Goal: Task Accomplishment & Management: Manage account settings

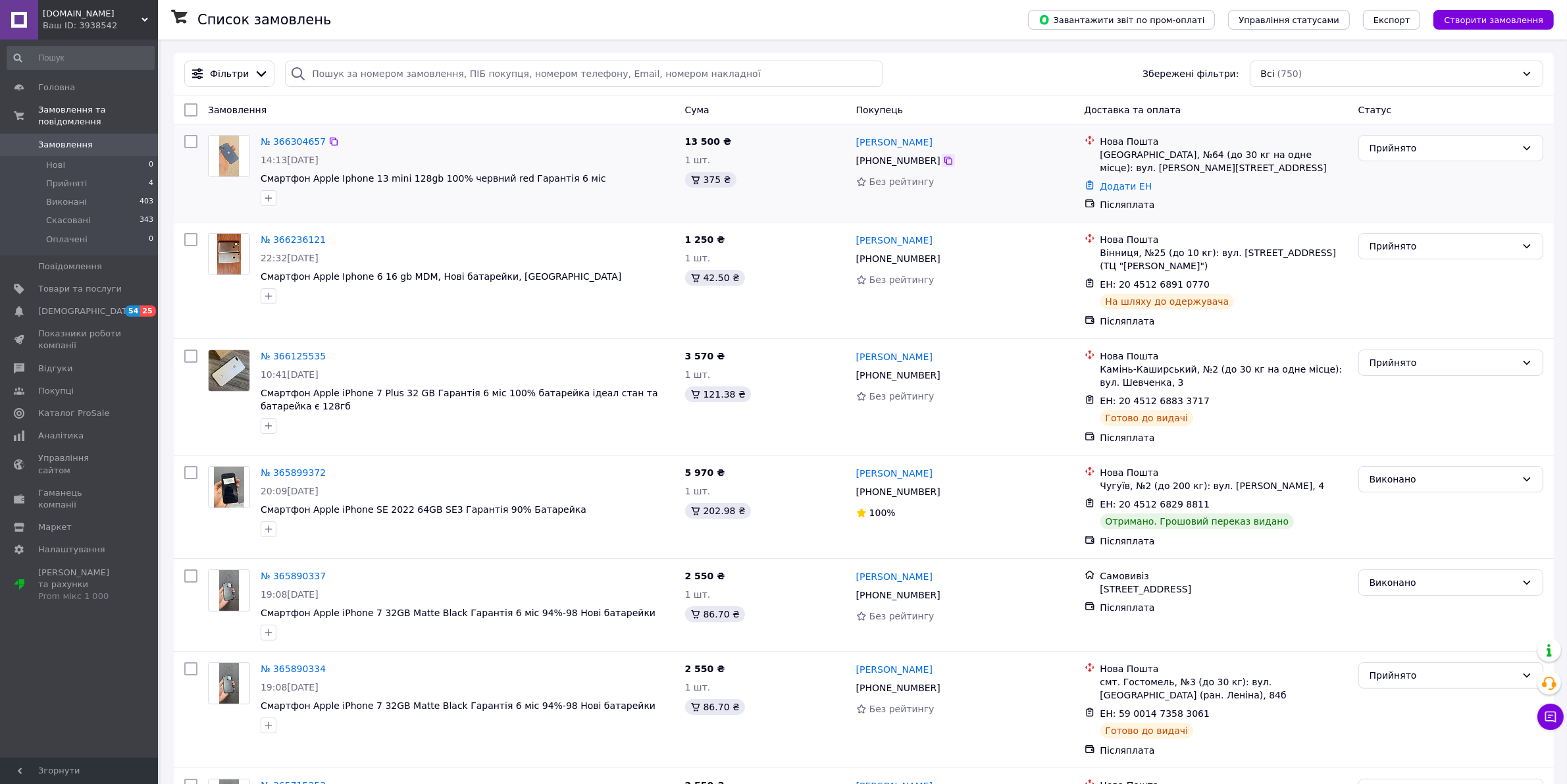
click at [945, 160] on icon at bounding box center [948, 160] width 7 height 7
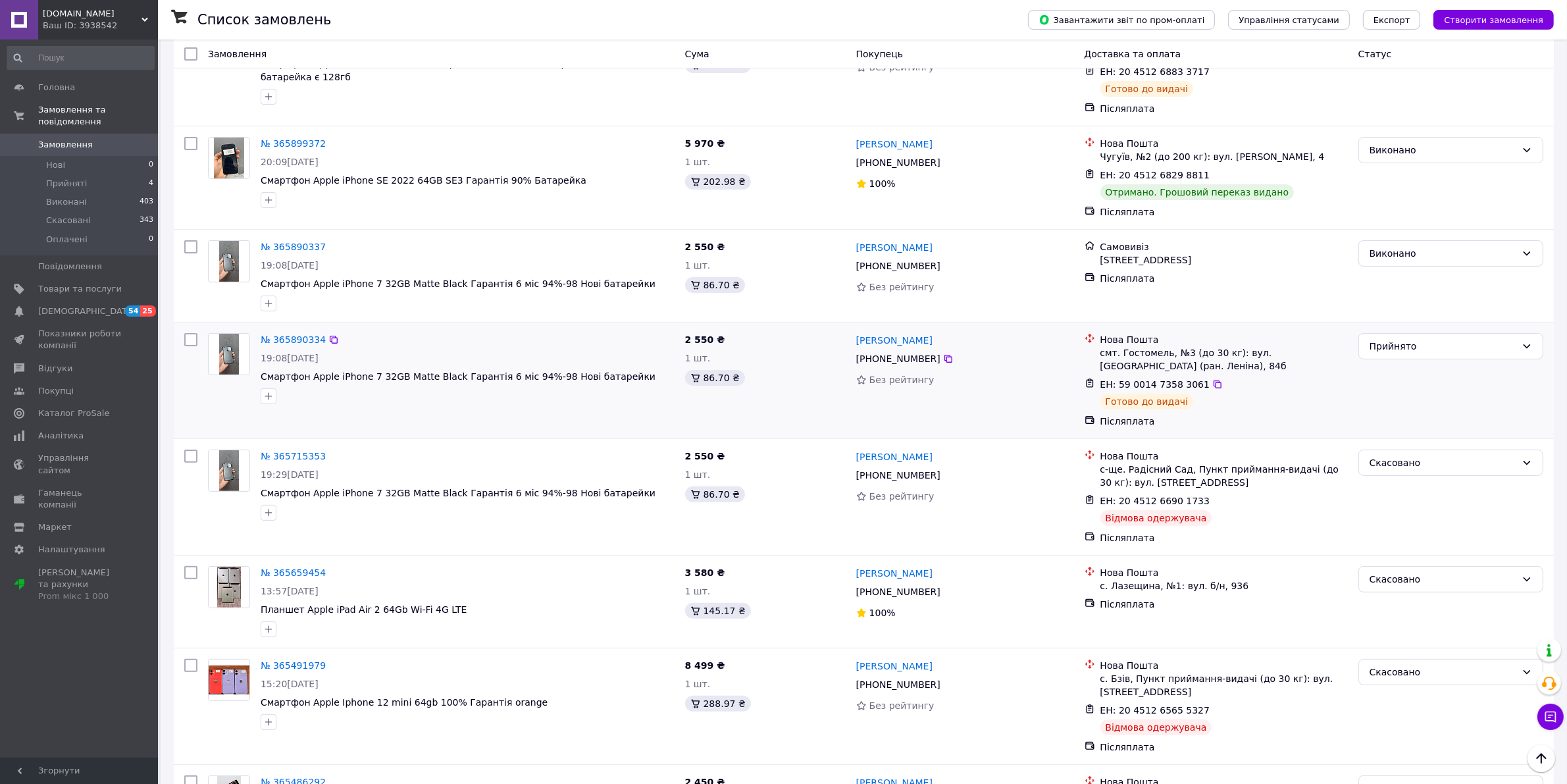
scroll to position [658, 0]
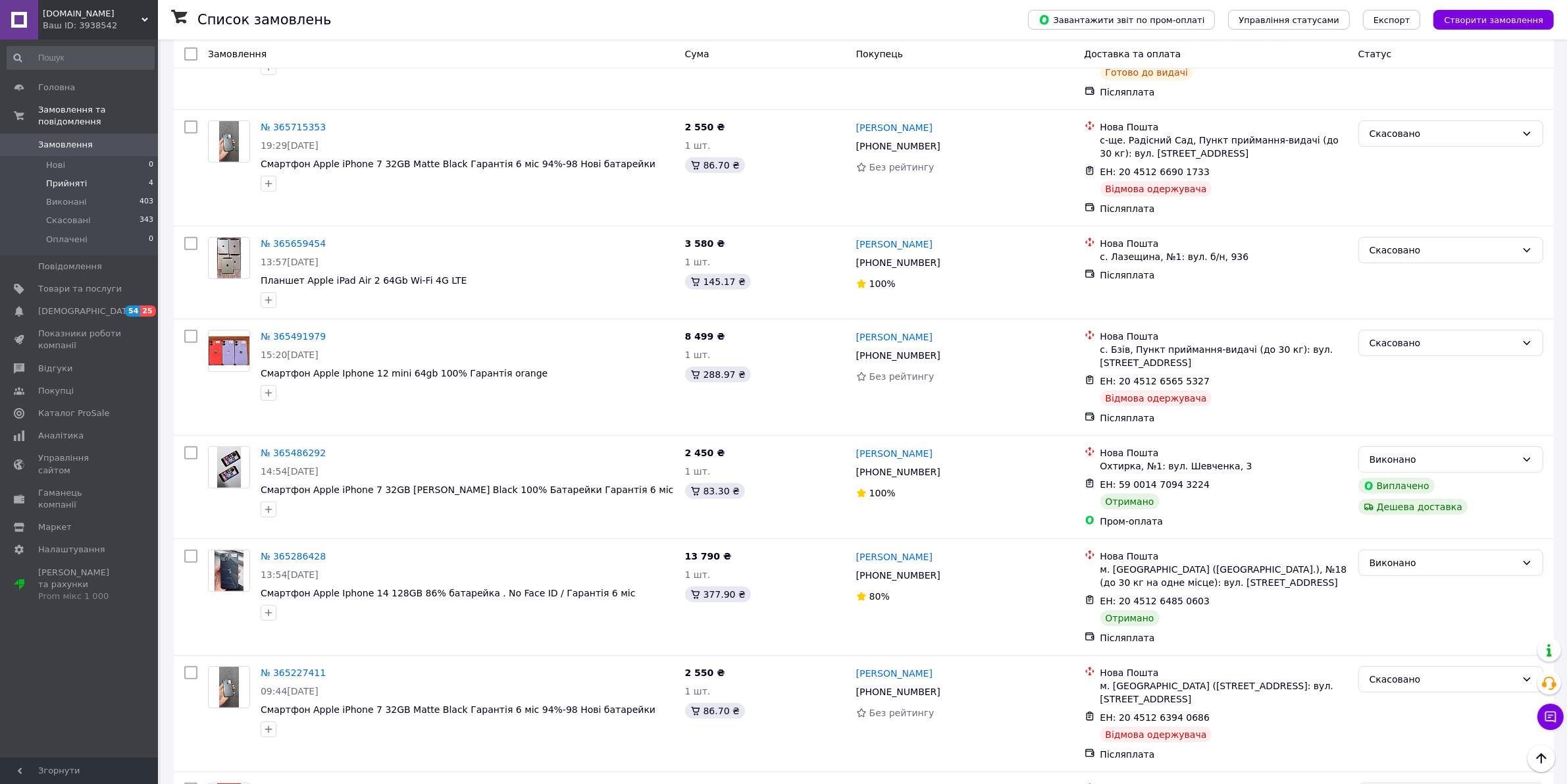
click at [64, 178] on span "Прийняті" at bounding box center [67, 184] width 41 height 12
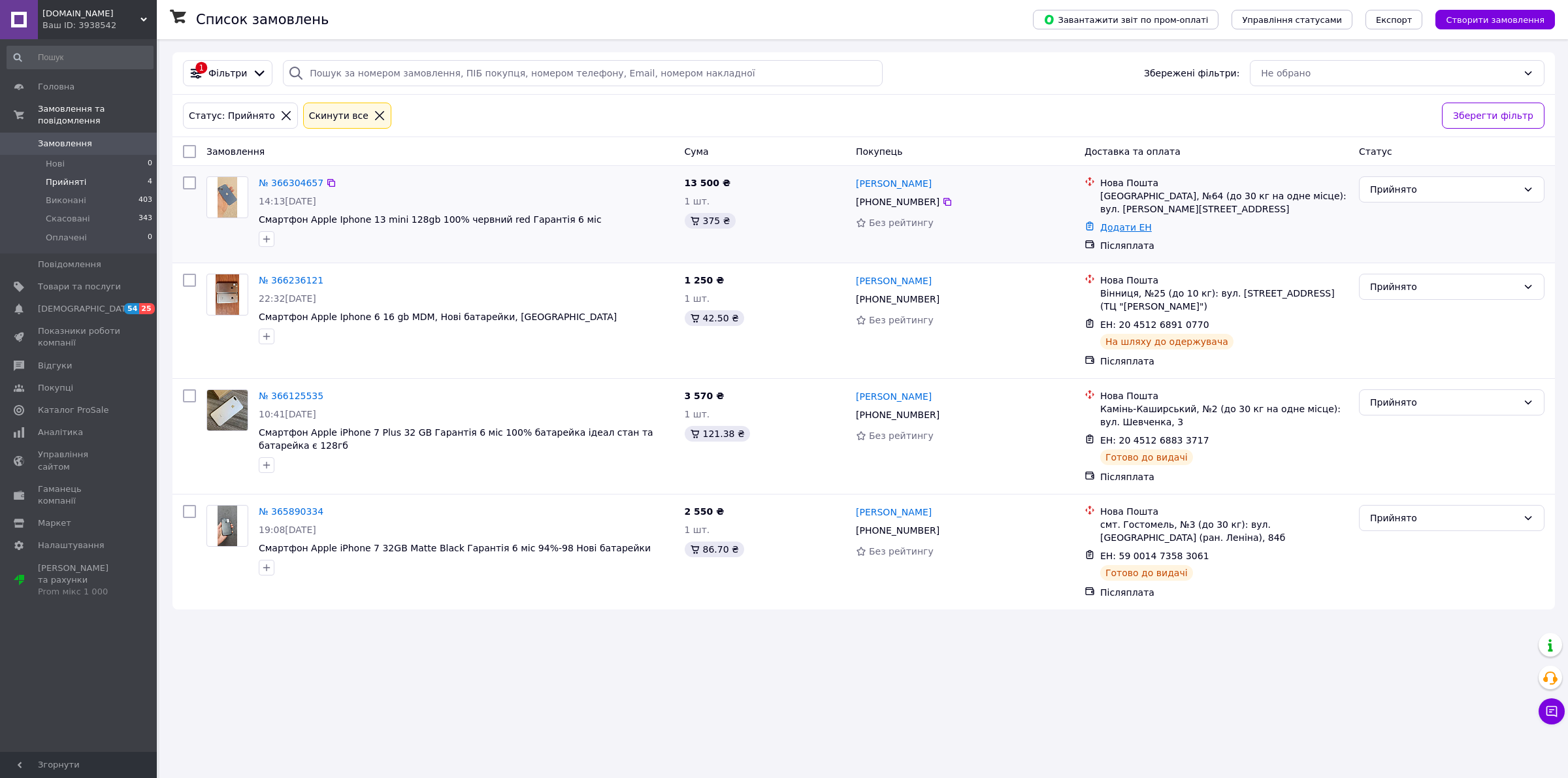
click at [1125, 230] on link "Додати ЕН" at bounding box center [1125, 227] width 51 height 10
click at [1035, 285] on input "Додати ЕН" at bounding box center [1047, 280] width 175 height 26
paste input "20451269289681"
type input "20451269289681"
click at [1102, 314] on button "Додати" at bounding box center [1092, 317] width 85 height 26
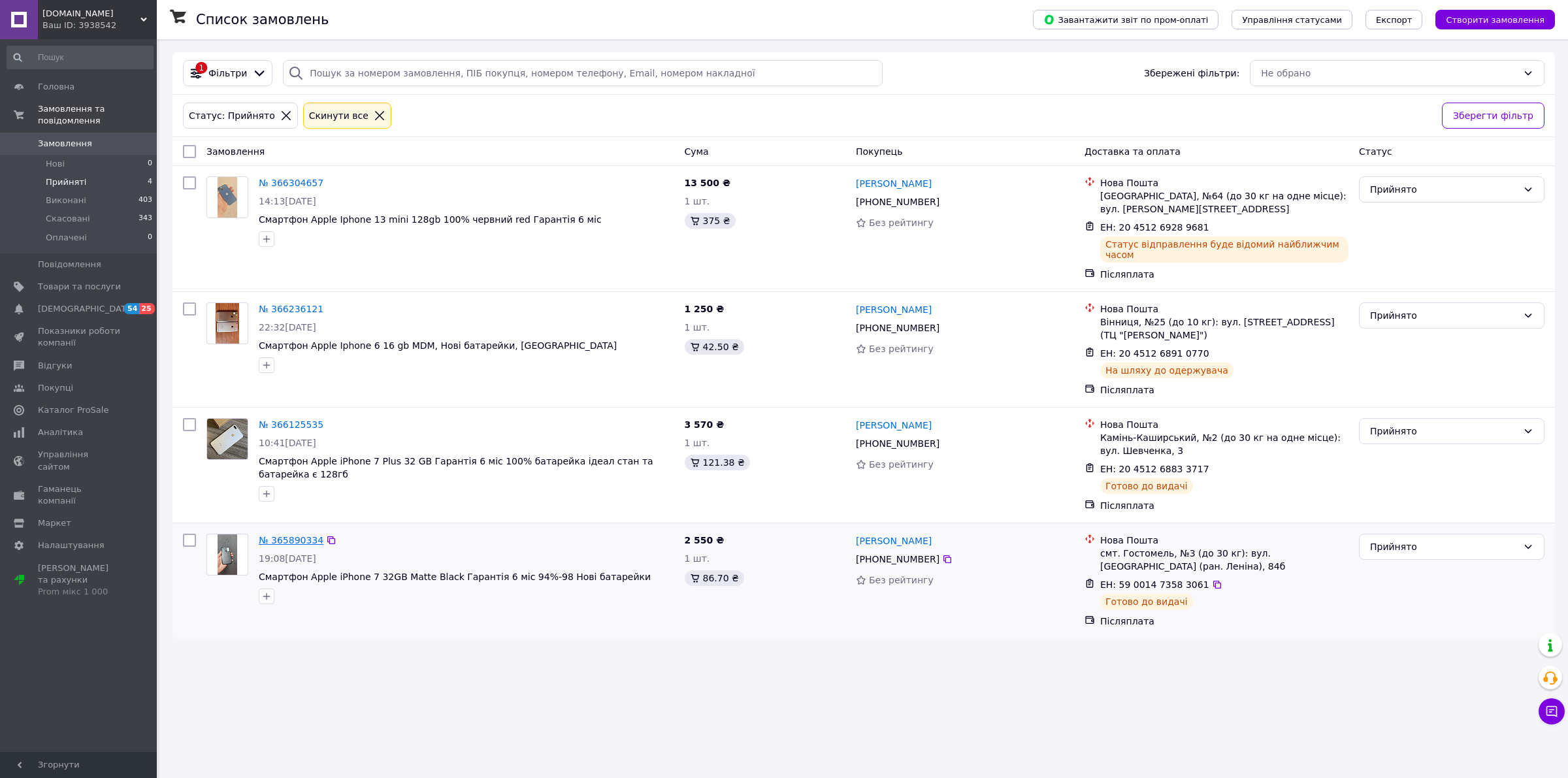
click at [298, 541] on link "№ 365890334" at bounding box center [291, 539] width 65 height 10
click at [60, 360] on span "Відгуки" at bounding box center [55, 365] width 34 height 12
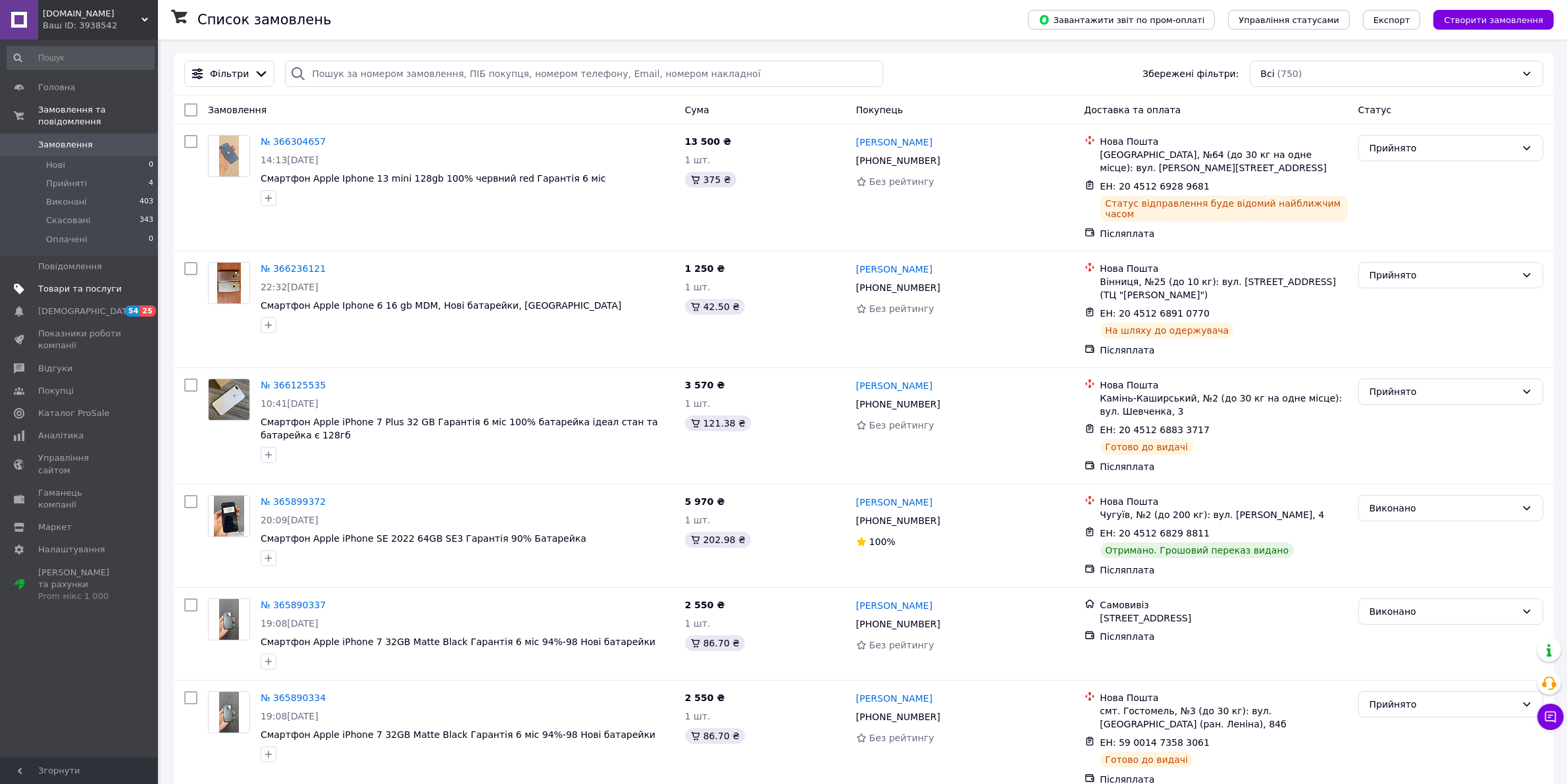
click at [54, 283] on span "Товари та послуги" at bounding box center [80, 288] width 83 height 12
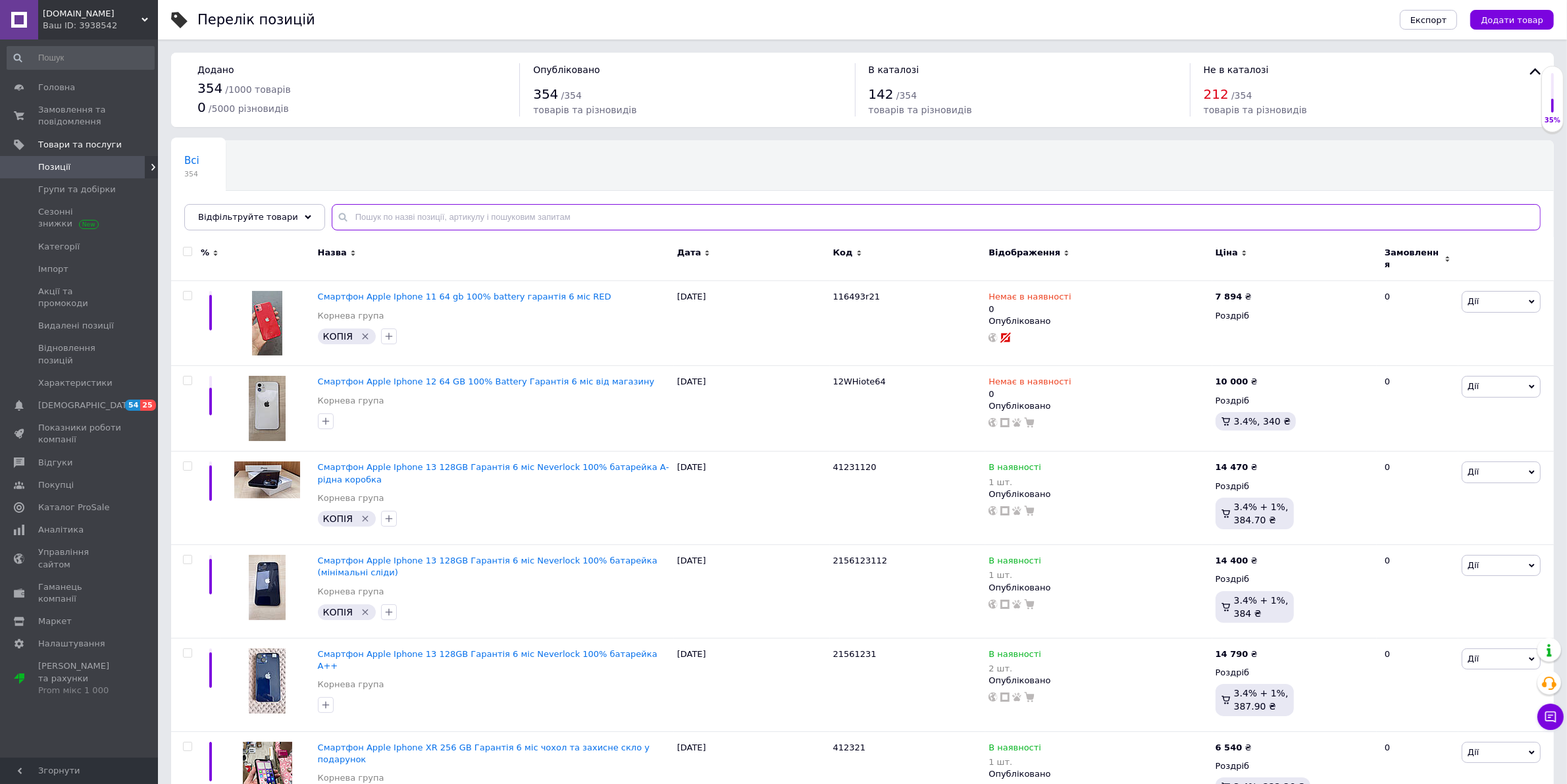
click at [508, 217] on input "text" at bounding box center [936, 217] width 1209 height 26
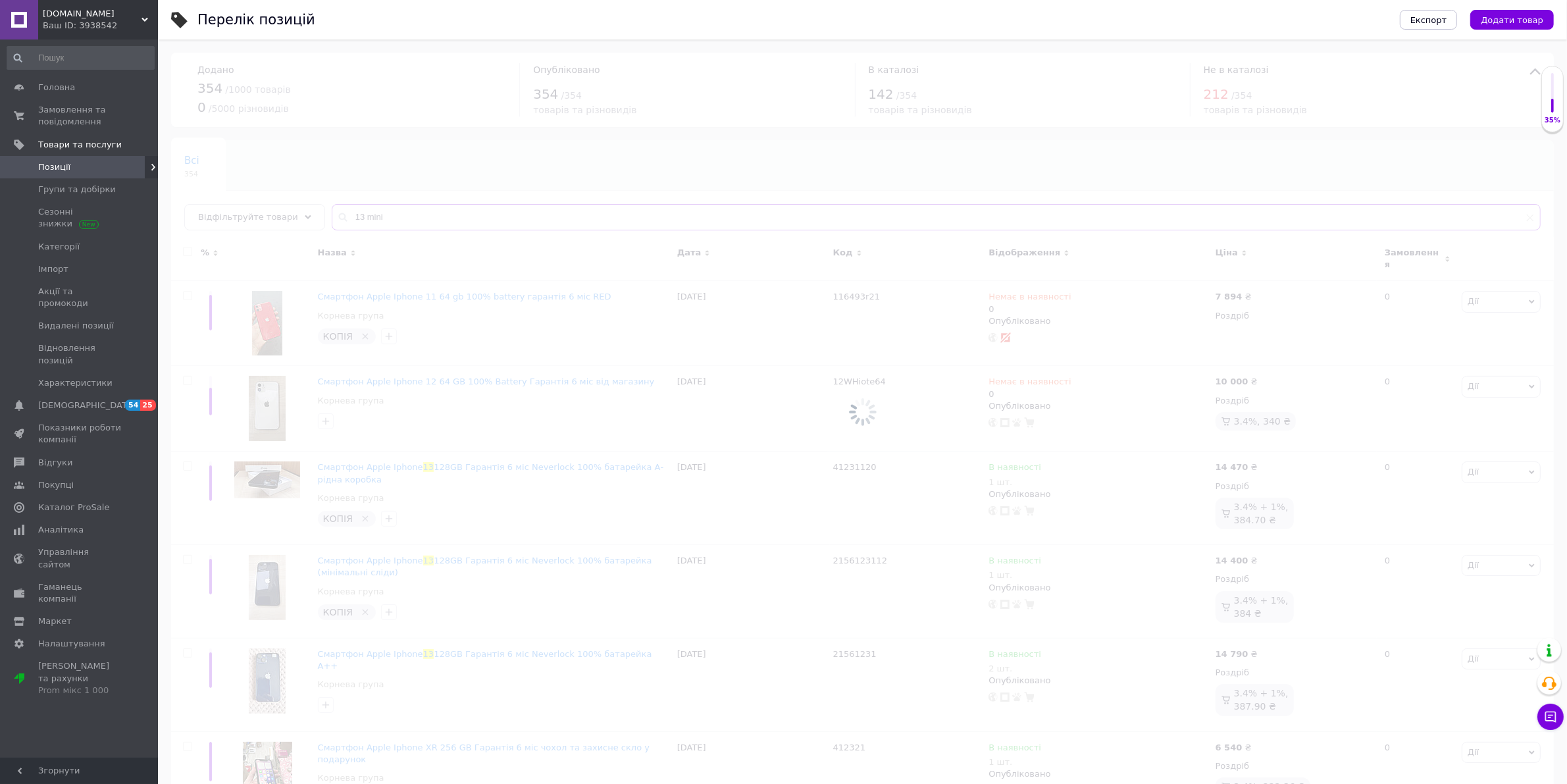
type input "13 mini"
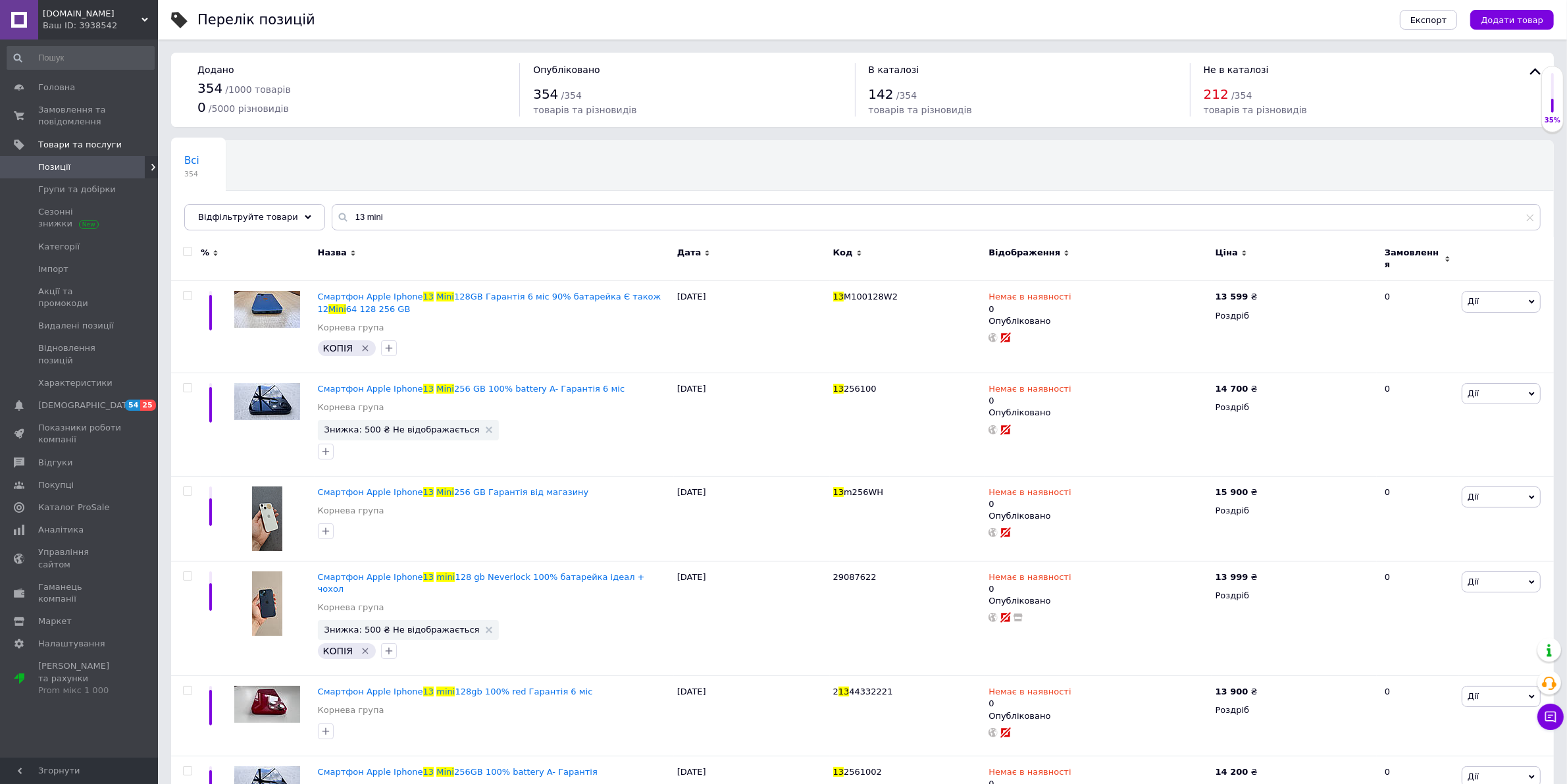
click at [1028, 255] on span "Відображення" at bounding box center [1024, 252] width 72 height 12
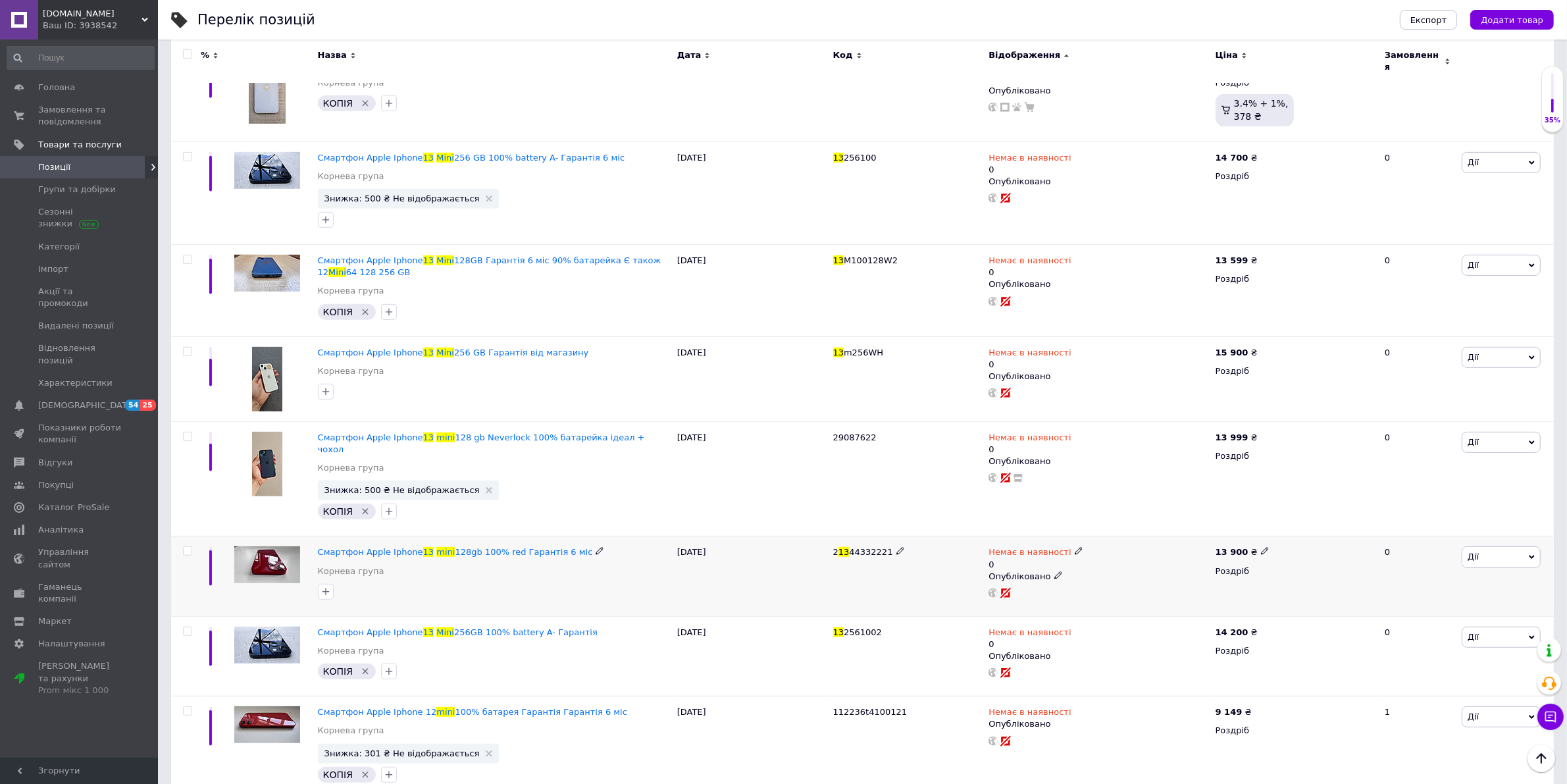
scroll to position [822, 0]
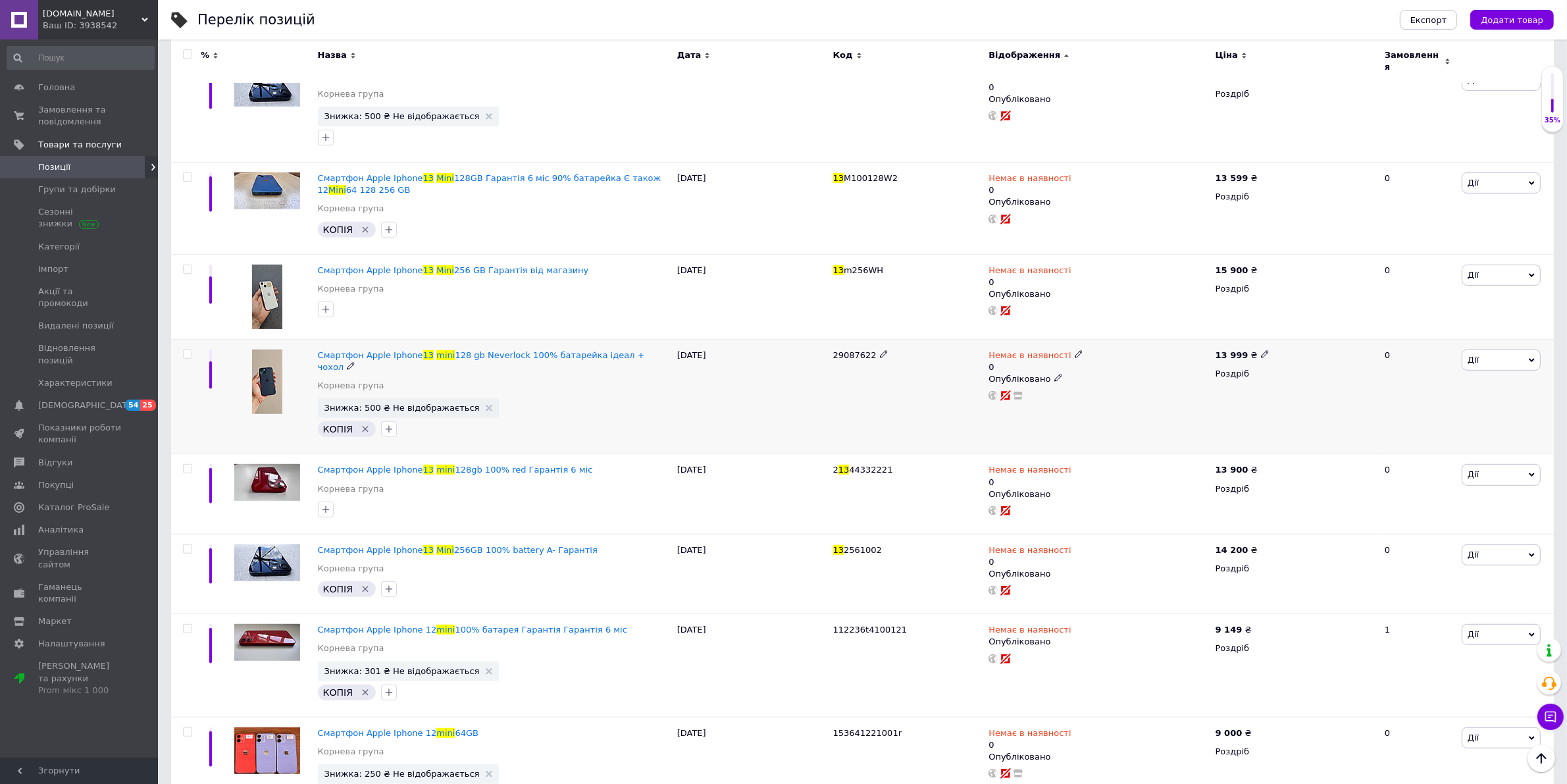
click at [1075, 349] on span at bounding box center [1079, 353] width 8 height 8
click at [1103, 362] on li "В наявності" at bounding box center [1144, 371] width 125 height 19
drag, startPoint x: 1110, startPoint y: 388, endPoint x: 1078, endPoint y: 395, distance: 32.8
click at [1082, 393] on input "0" at bounding box center [1131, 394] width 100 height 26
type input "1"
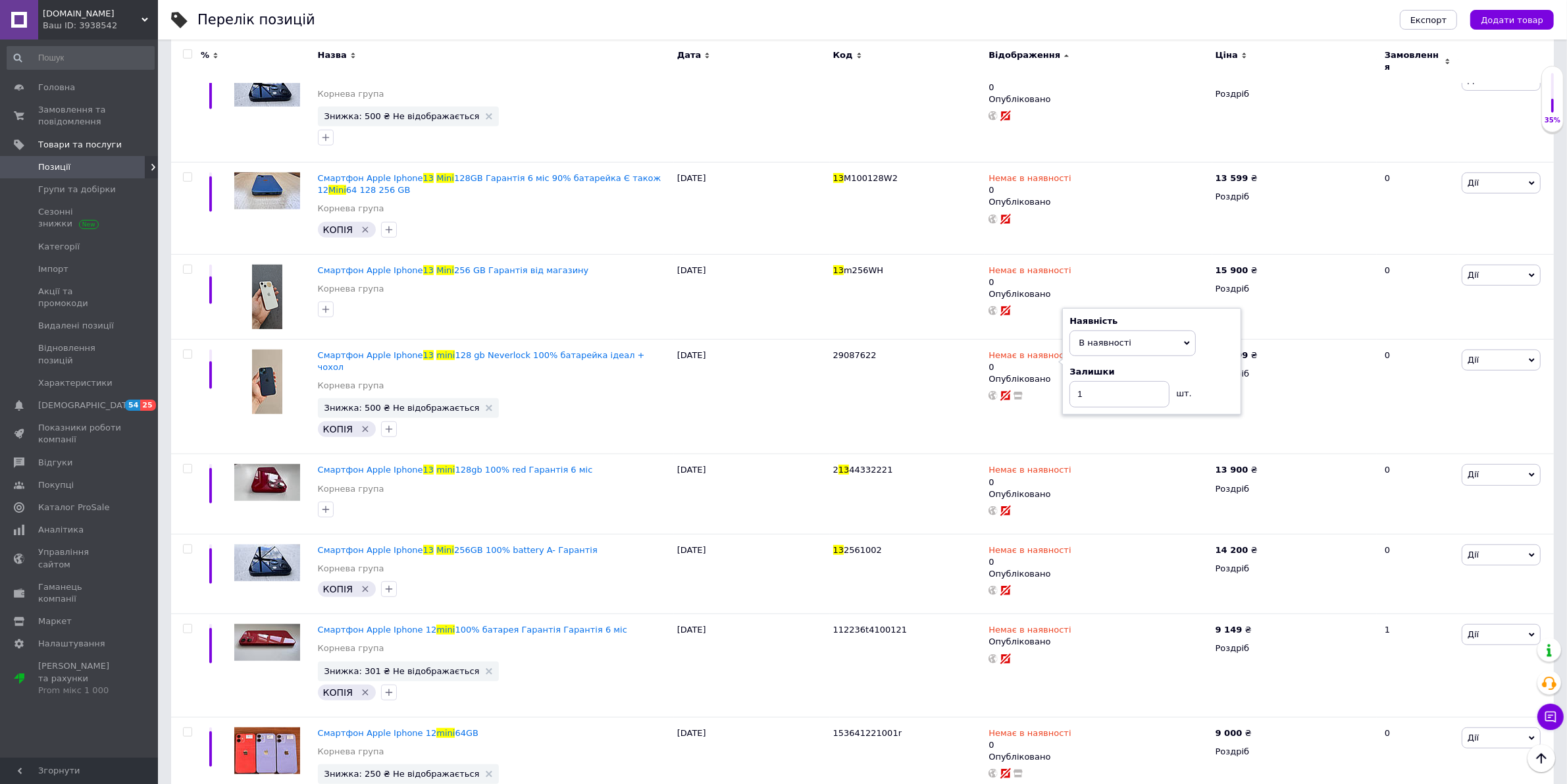
click at [1559, 424] on div "Перелік позицій Експорт Додати товар Додано 354 / 1000 товарів 0 / 5000 різнови…" at bounding box center [863, 262] width 1410 height 2169
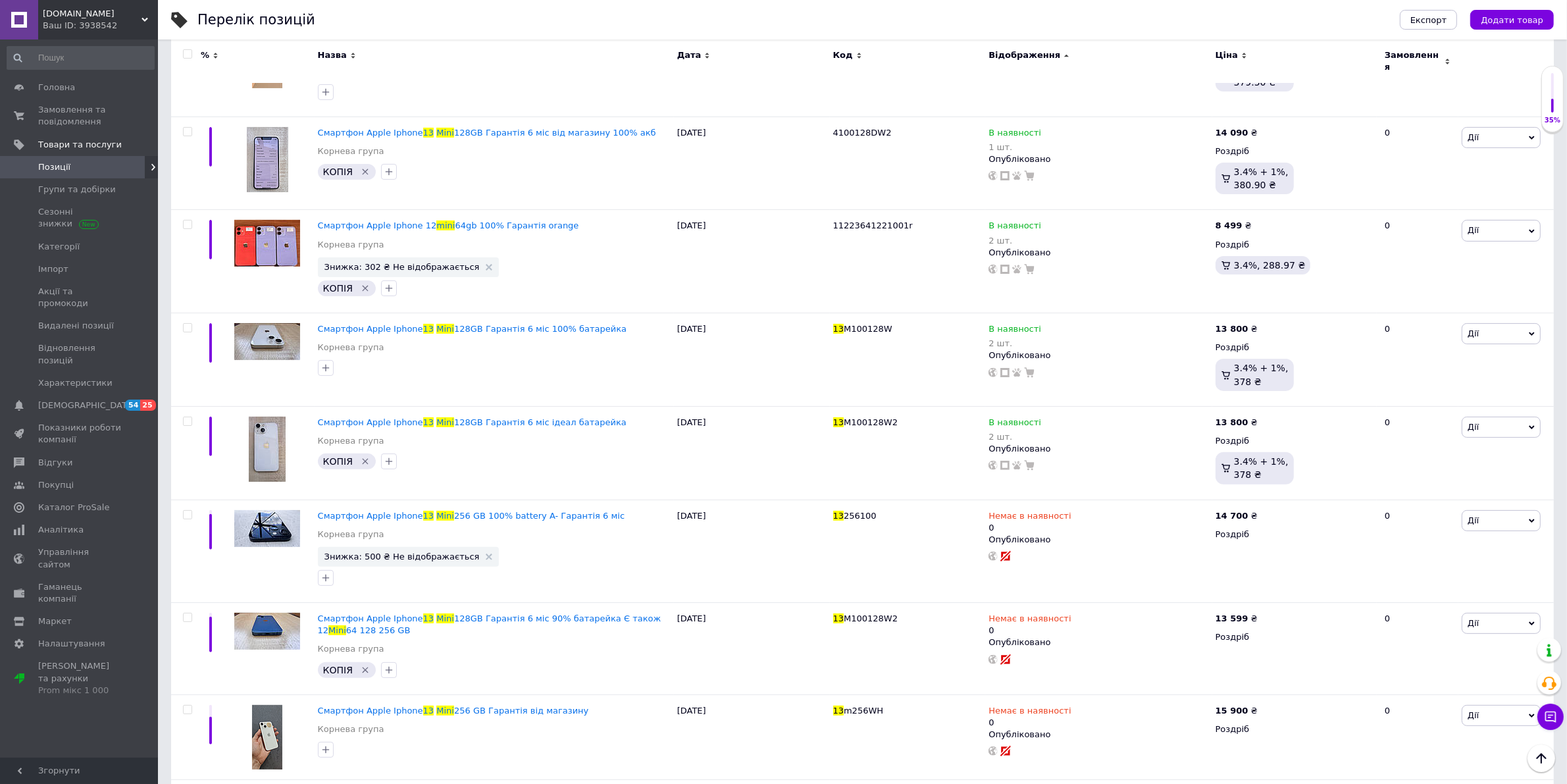
scroll to position [300, 0]
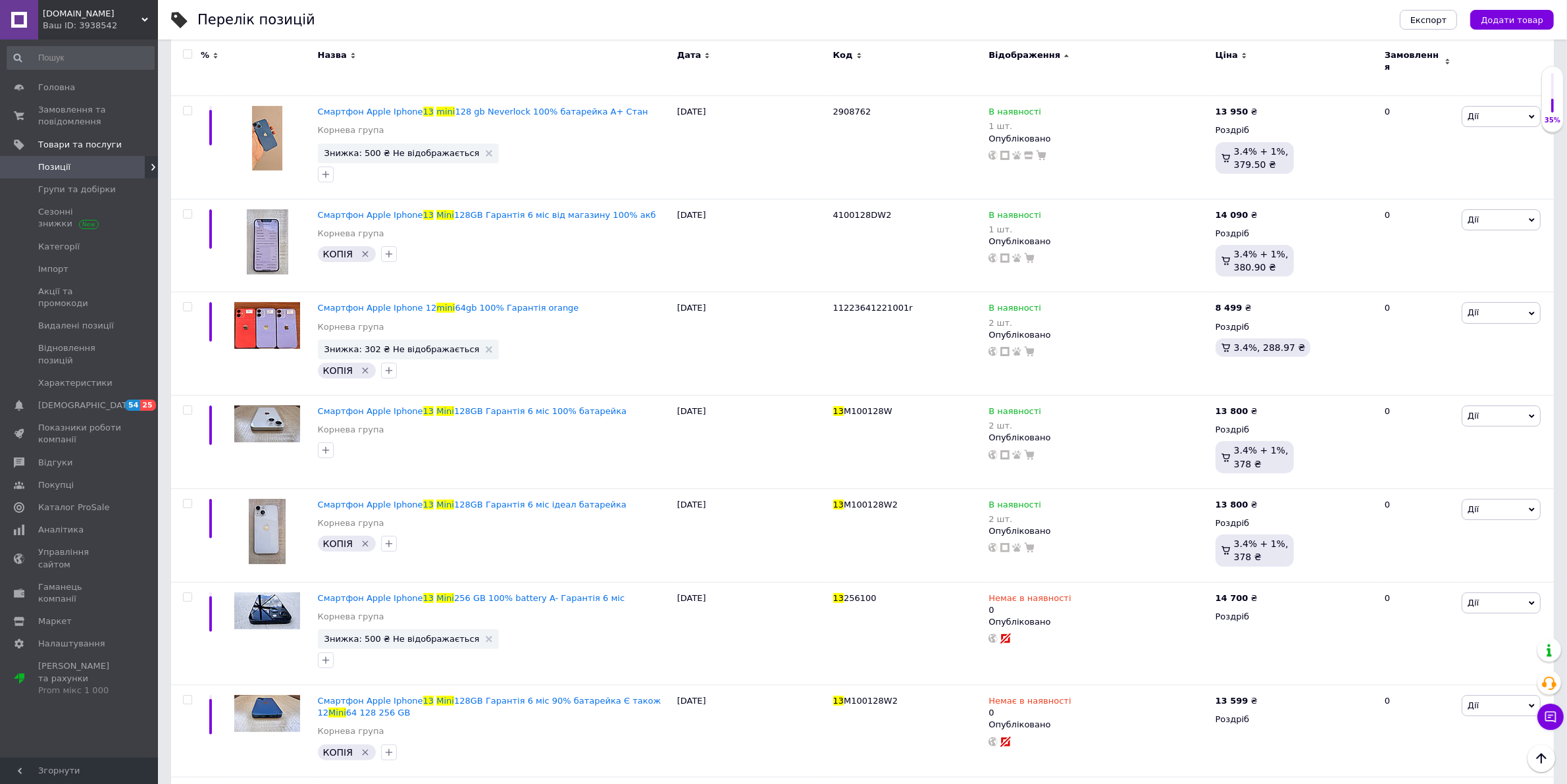
click at [61, 169] on span "Позиції" at bounding box center [54, 167] width 32 height 12
click at [54, 158] on link "Позиції" at bounding box center [81, 167] width 161 height 22
click at [56, 112] on span "Замовлення та повідомлення" at bounding box center [80, 115] width 83 height 23
